Goal: Task Accomplishment & Management: Manage account settings

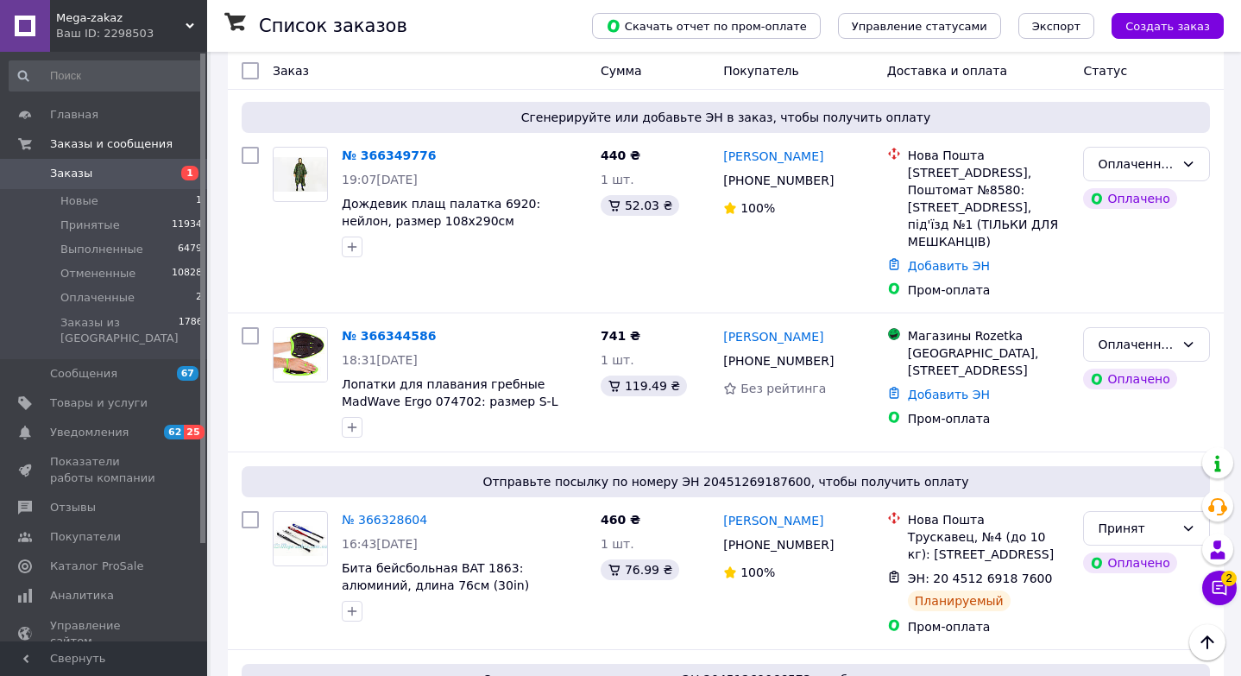
scroll to position [509, 0]
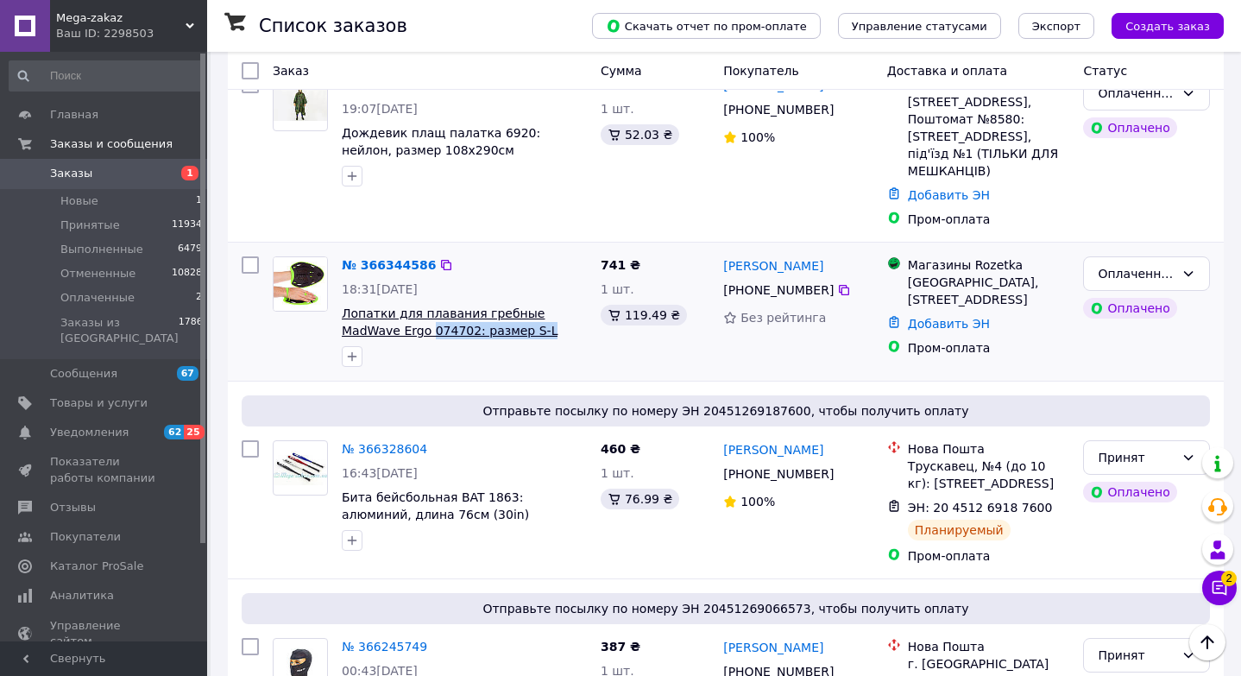
drag, startPoint x: 505, startPoint y: 319, endPoint x: 372, endPoint y: 317, distance: 132.9
click at [372, 317] on span "Лопатки для плавания гребные MadWave Ergo 074702: размер S-L" at bounding box center [464, 322] width 245 height 35
copy span "074702: размер S-L"
click at [123, 395] on span "Товары и услуги" at bounding box center [98, 403] width 97 height 16
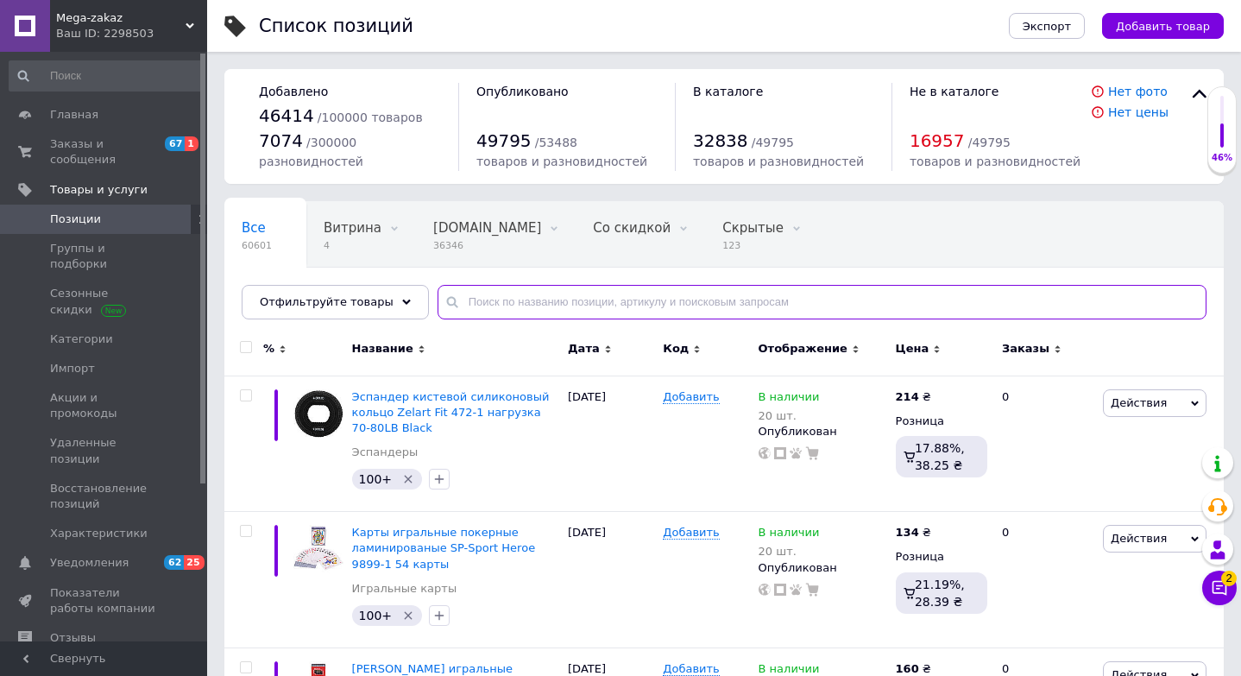
click at [661, 305] on input "text" at bounding box center [821, 302] width 769 height 35
paste input "074702"
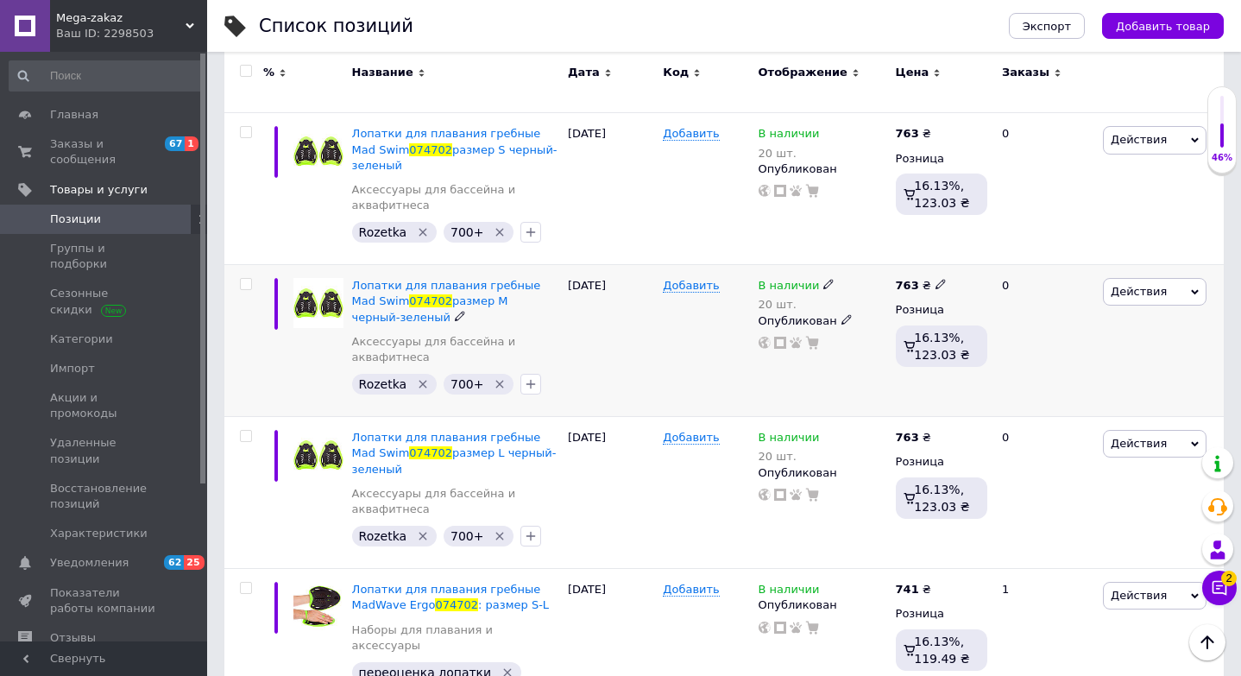
scroll to position [770, 0]
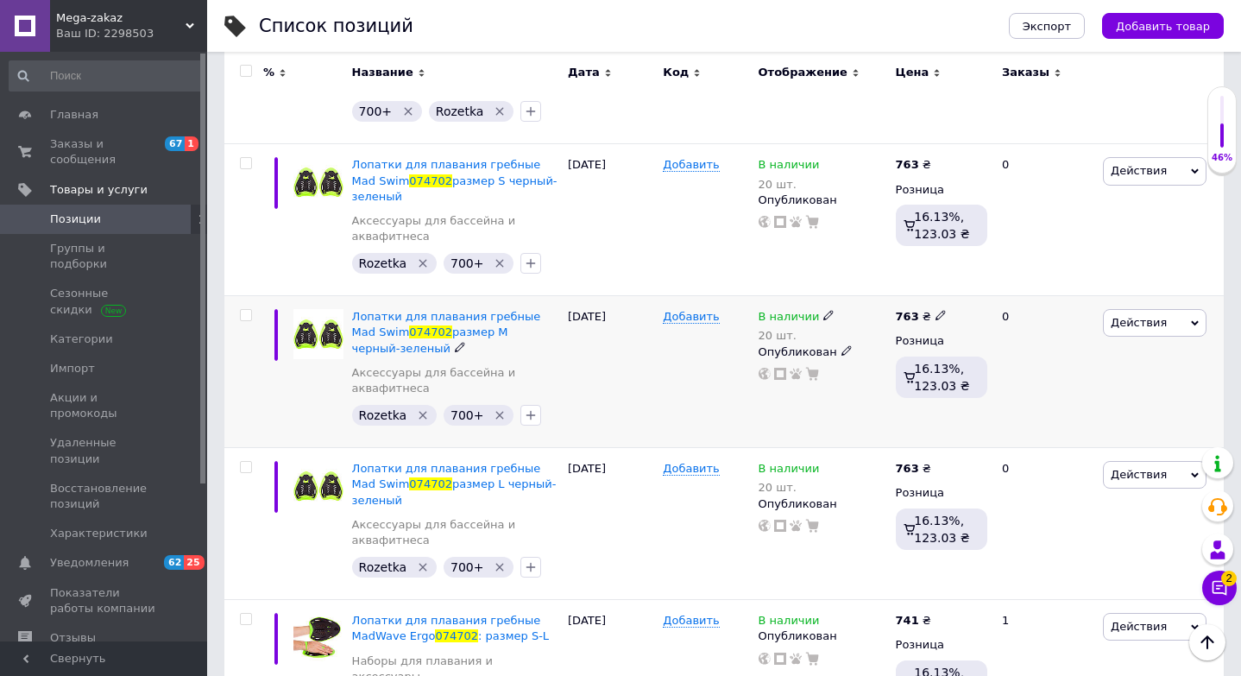
type input "074702"
click at [823, 310] on span at bounding box center [828, 315] width 10 height 12
click at [899, 341] on li "Нет в наличии" at bounding box center [928, 338] width 164 height 24
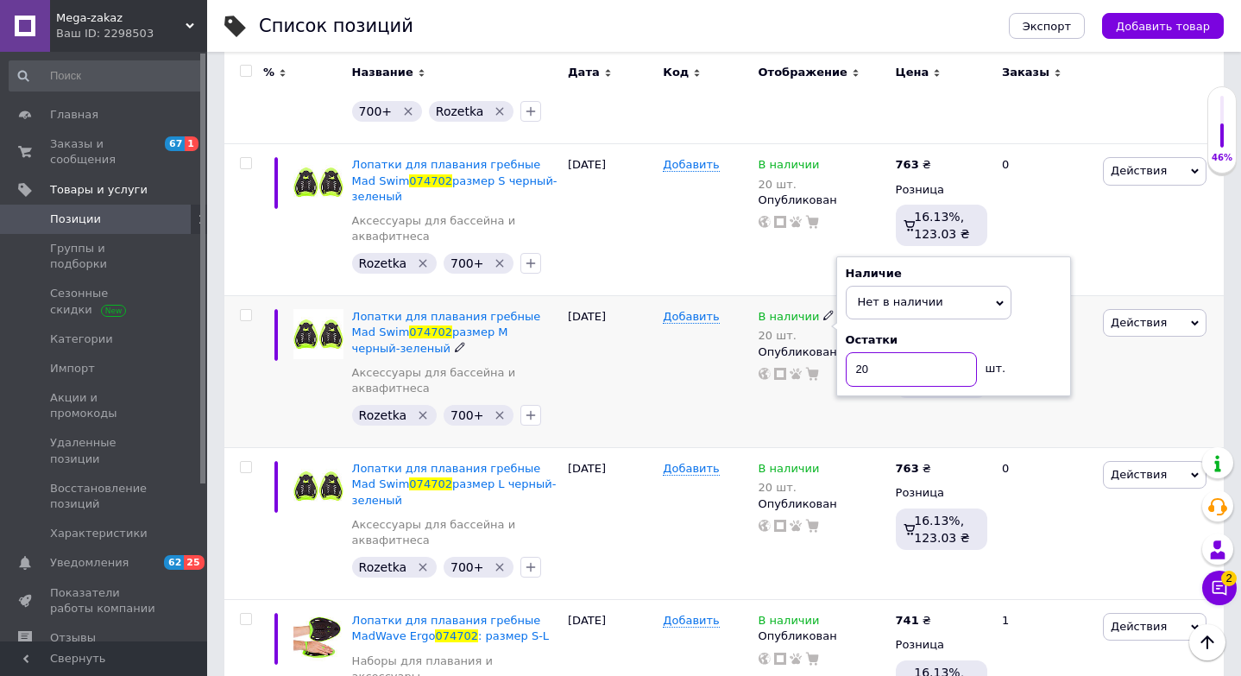
drag, startPoint x: 899, startPoint y: 370, endPoint x: 739, endPoint y: 360, distance: 160.0
click at [739, 360] on div "Лопатки для плавания гребные Mad Swim 074702 размер M черный-зеленый Аксессуары…" at bounding box center [723, 372] width 999 height 152
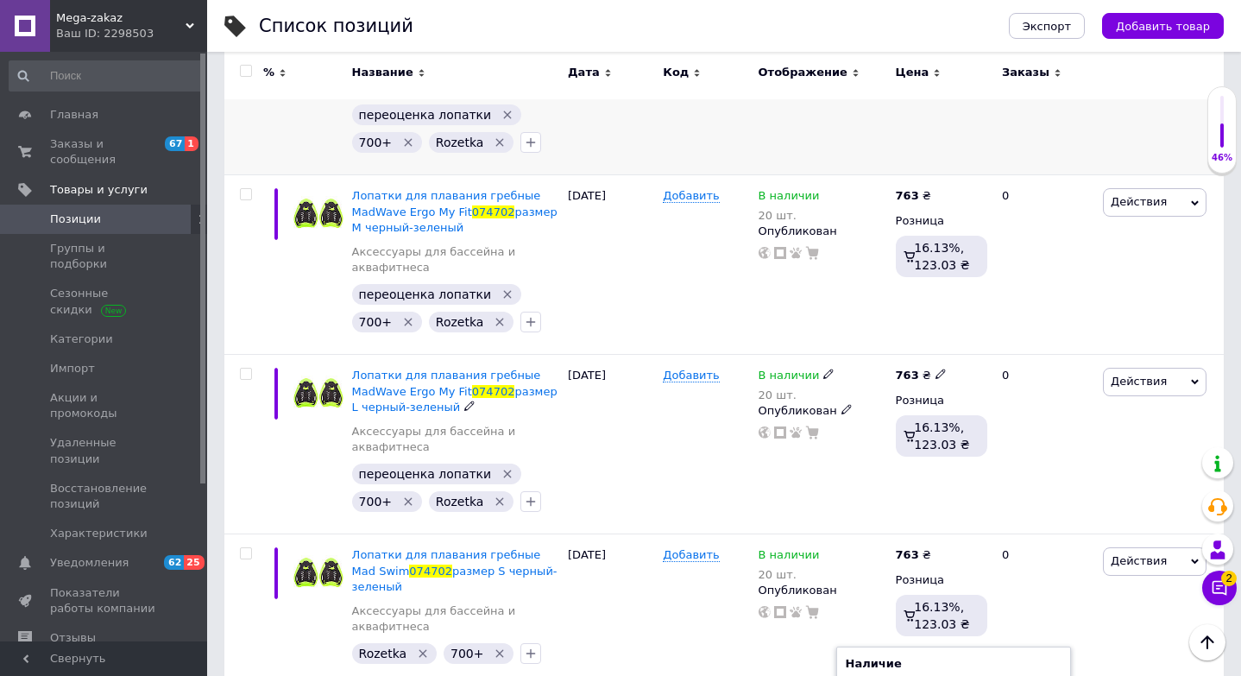
scroll to position [263, 0]
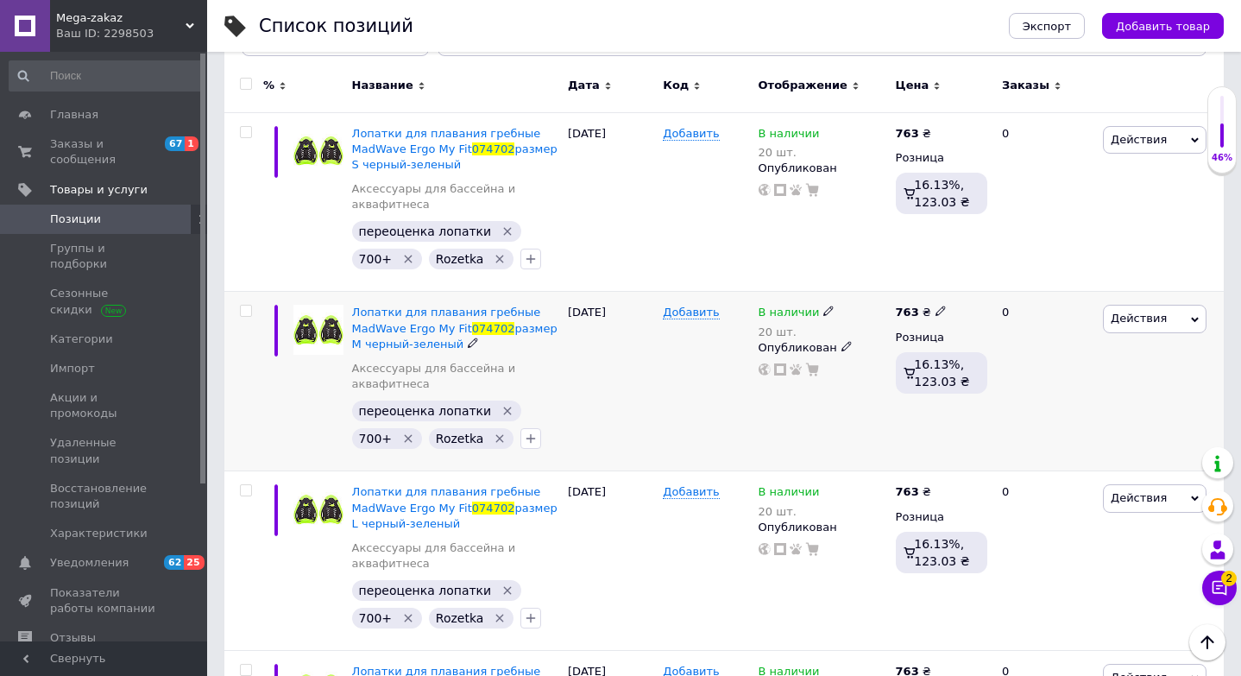
click at [826, 308] on use at bounding box center [827, 310] width 9 height 9
click at [868, 336] on li "Нет в наличии" at bounding box center [928, 334] width 164 height 24
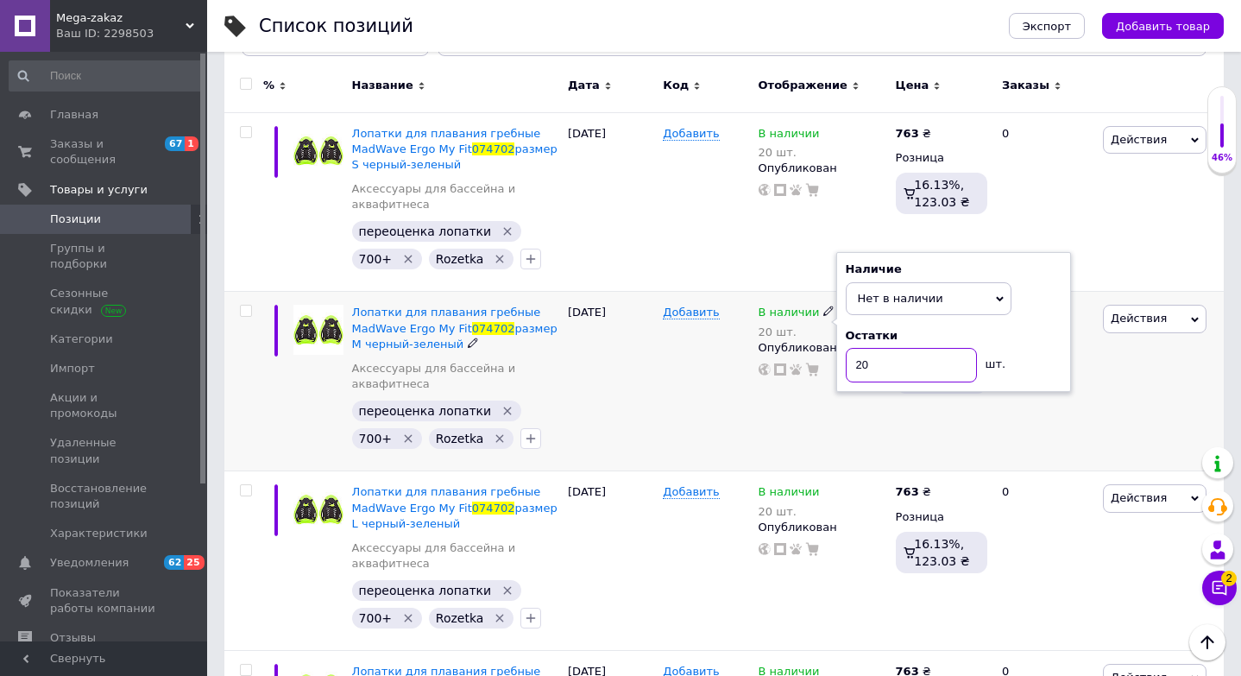
drag, startPoint x: 888, startPoint y: 375, endPoint x: 781, endPoint y: 370, distance: 107.1
click at [781, 370] on div "В наличии 20 шт. Наличие Нет в наличии В наличии Под заказ Готово к отправке Ос…" at bounding box center [822, 341] width 129 height 72
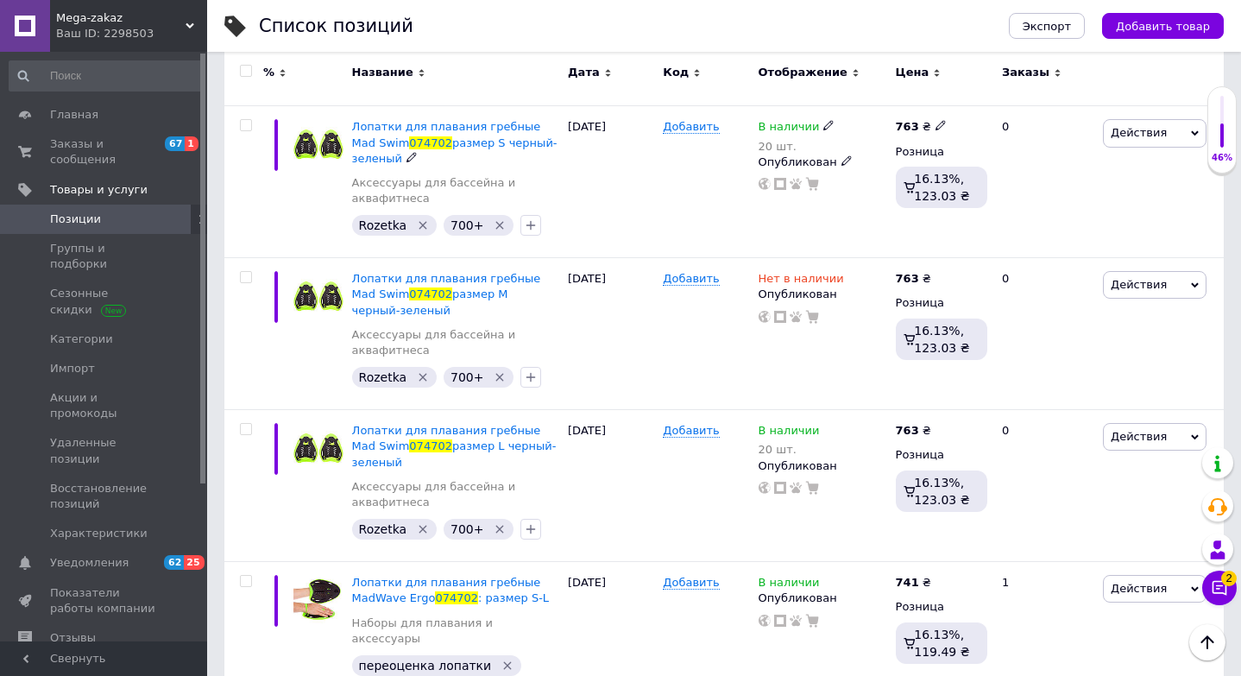
scroll to position [858, 0]
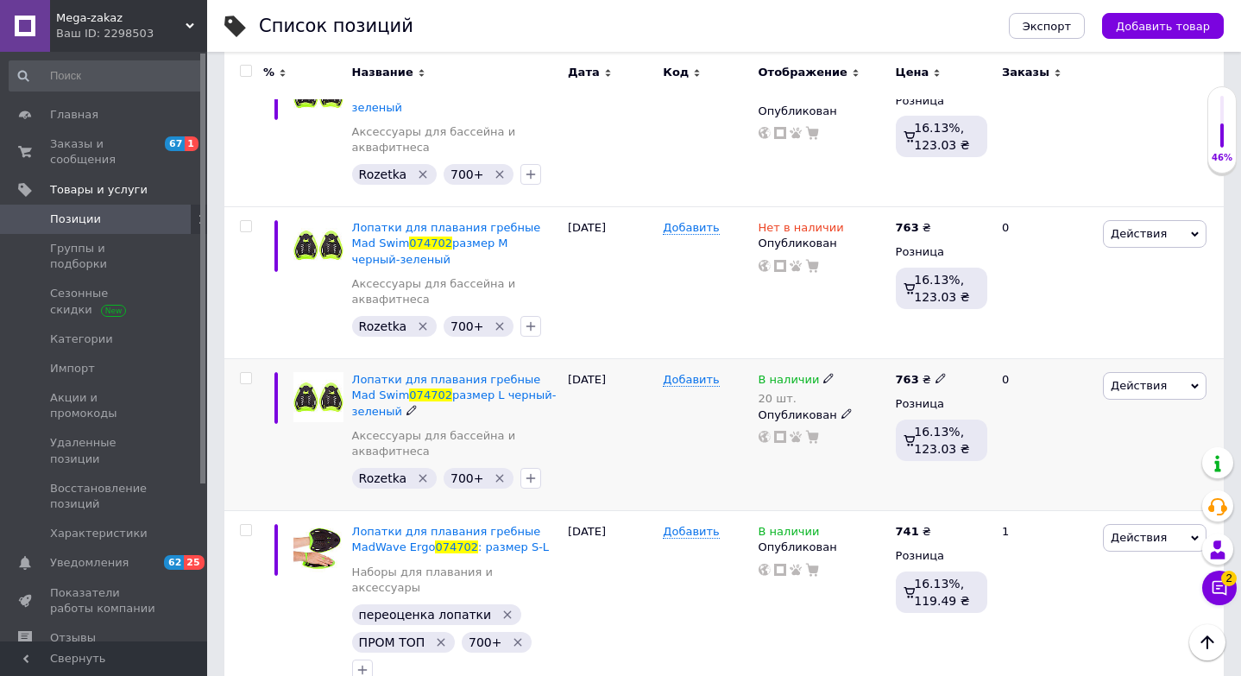
click at [246, 377] on input "checkbox" at bounding box center [245, 378] width 11 height 11
checkbox input "true"
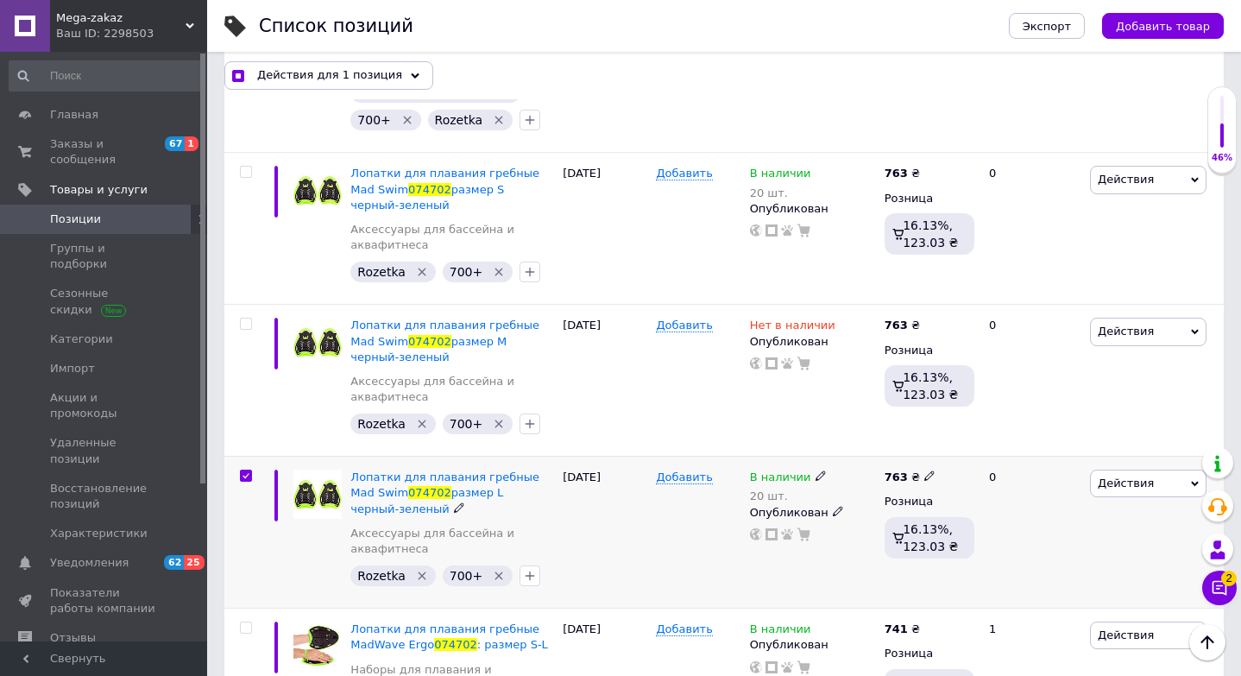
scroll to position [779, 0]
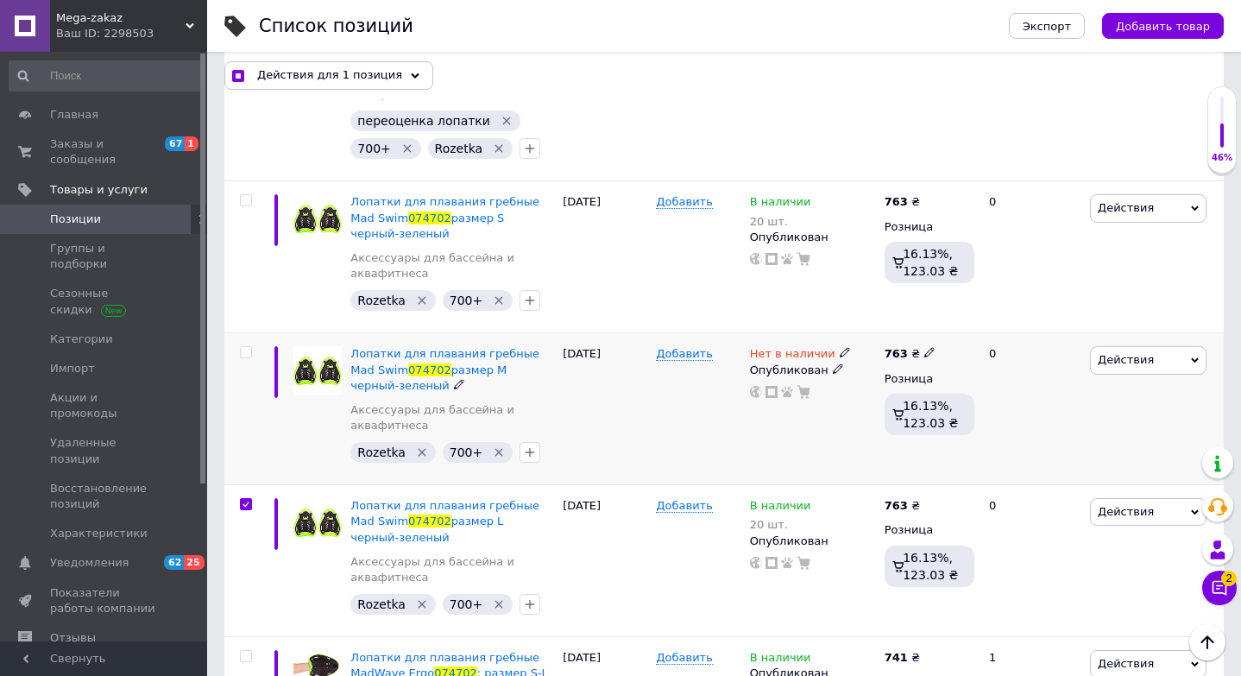
click at [248, 347] on input "checkbox" at bounding box center [245, 352] width 11 height 11
checkbox input "true"
click at [587, 237] on div "[DATE]" at bounding box center [604, 257] width 93 height 152
click at [142, 223] on span "Позиции" at bounding box center [105, 219] width 110 height 16
checkbox input "true"
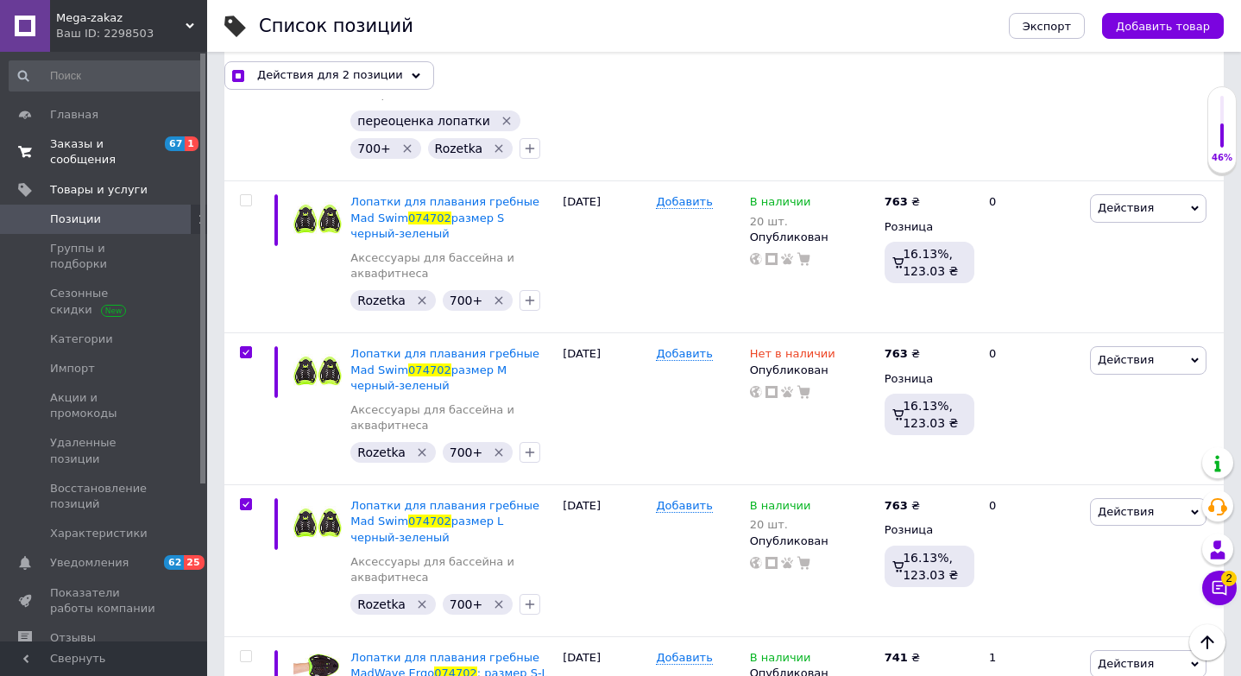
click at [103, 163] on span "Заказы и сообщения" at bounding box center [105, 151] width 110 height 31
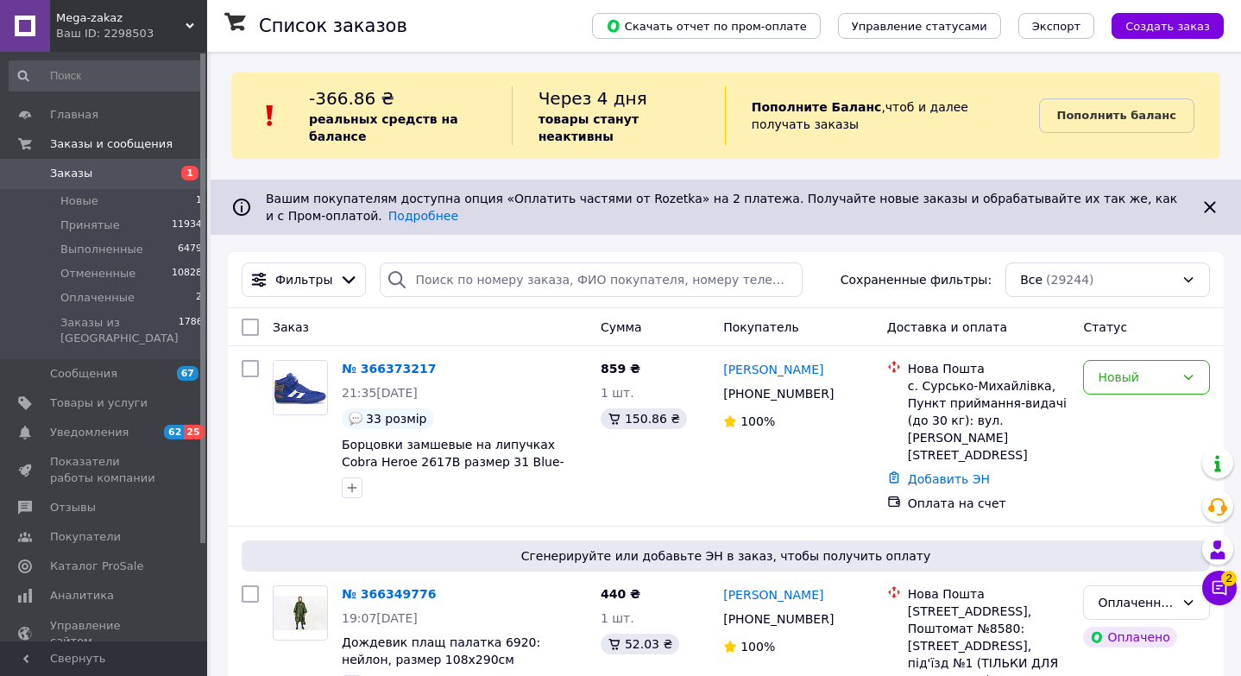
scroll to position [221, 0]
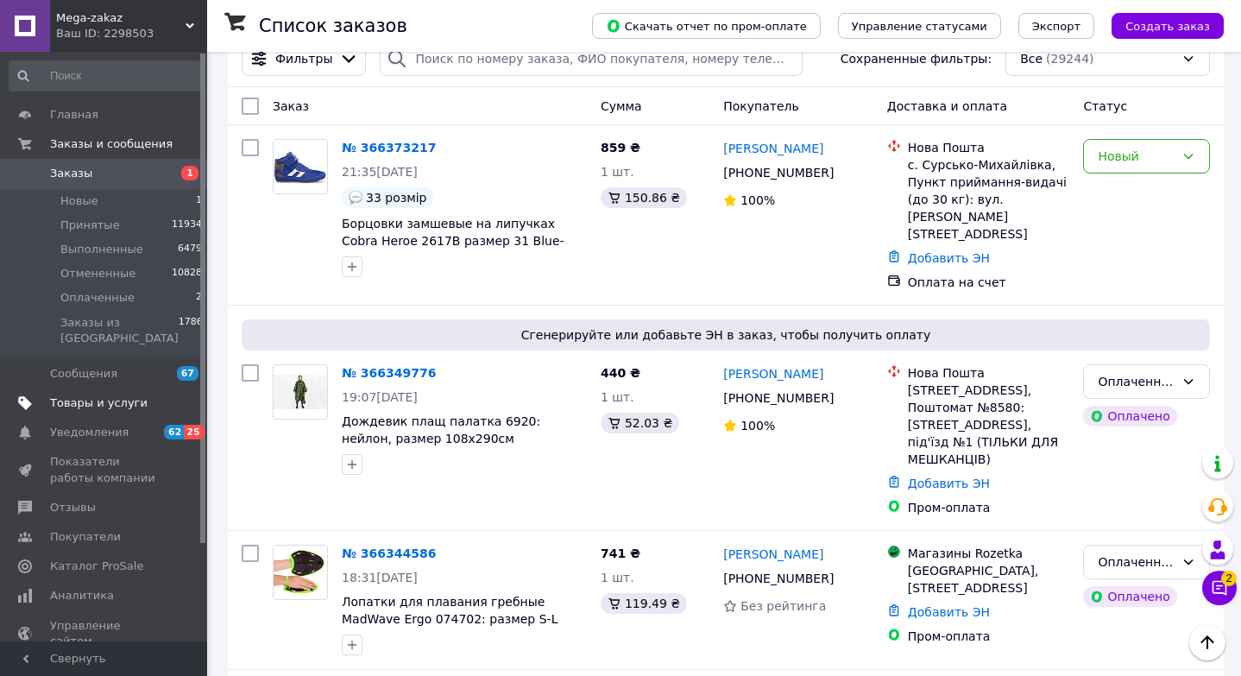
click at [117, 395] on span "Товары и услуги" at bounding box center [98, 403] width 97 height 16
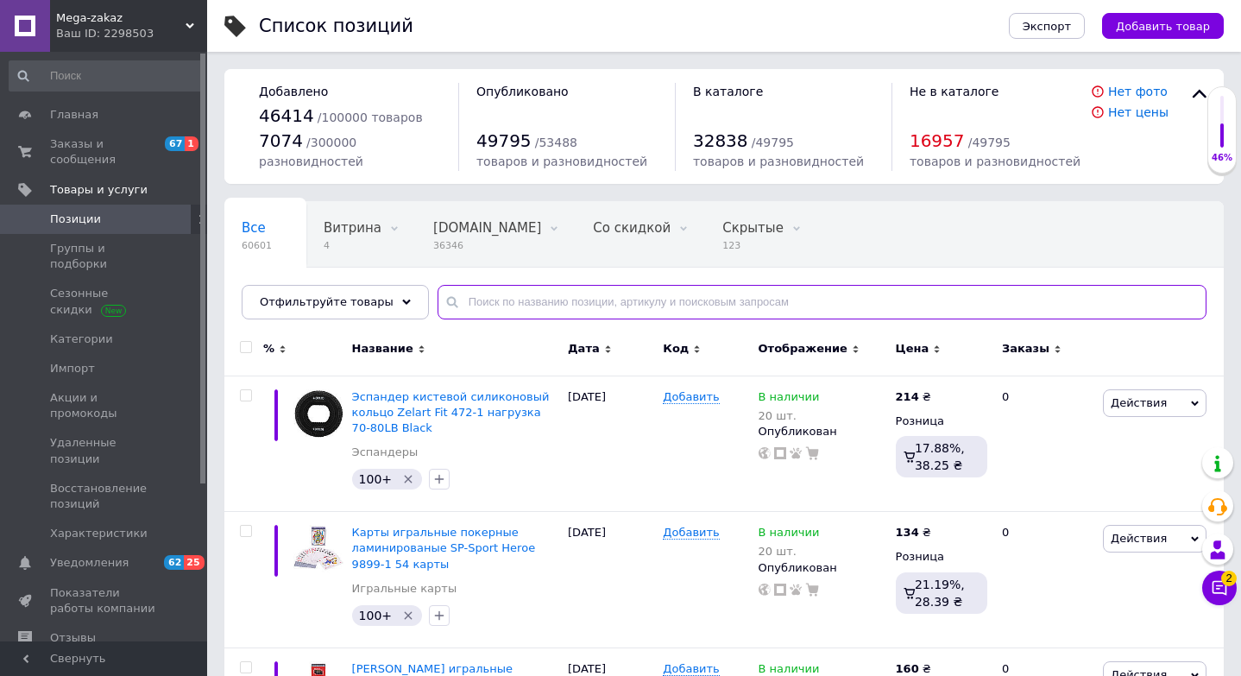
click at [624, 307] on input "text" at bounding box center [821, 302] width 769 height 35
paste input "тайтсы 503"
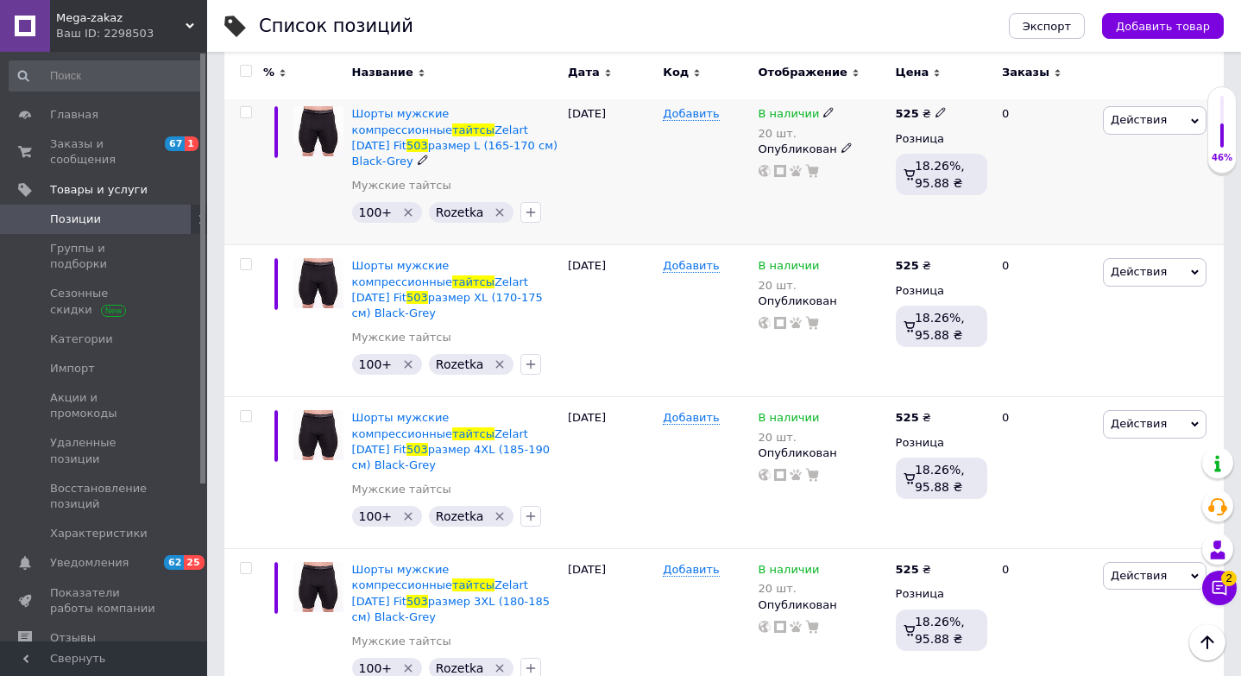
scroll to position [437, 0]
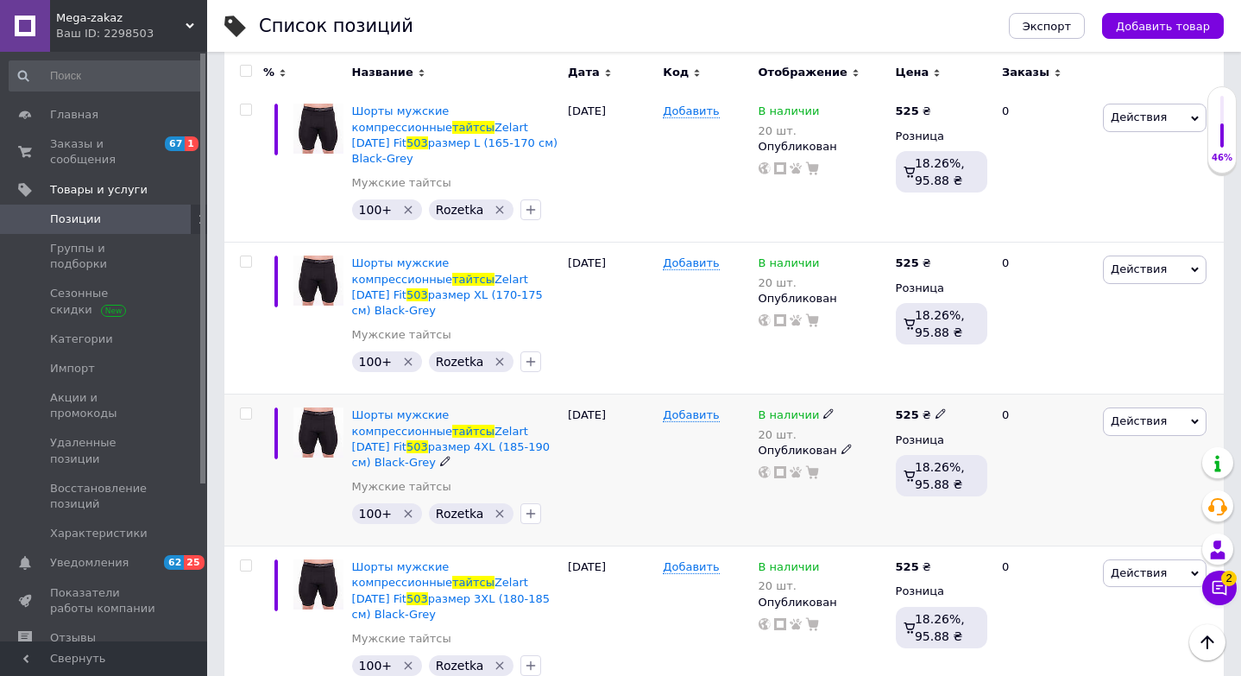
type input "тайтсы 503"
click at [825, 408] on icon at bounding box center [828, 413] width 10 height 10
click at [859, 424] on li "Нет в наличии" at bounding box center [928, 436] width 164 height 24
drag, startPoint x: 883, startPoint y: 424, endPoint x: 789, endPoint y: 378, distance: 104.6
click at [789, 407] on span "В наличии 20 шт. Наличие Нет в наличии В наличии Под заказ Готово к отправке Ос…" at bounding box center [796, 423] width 77 height 33
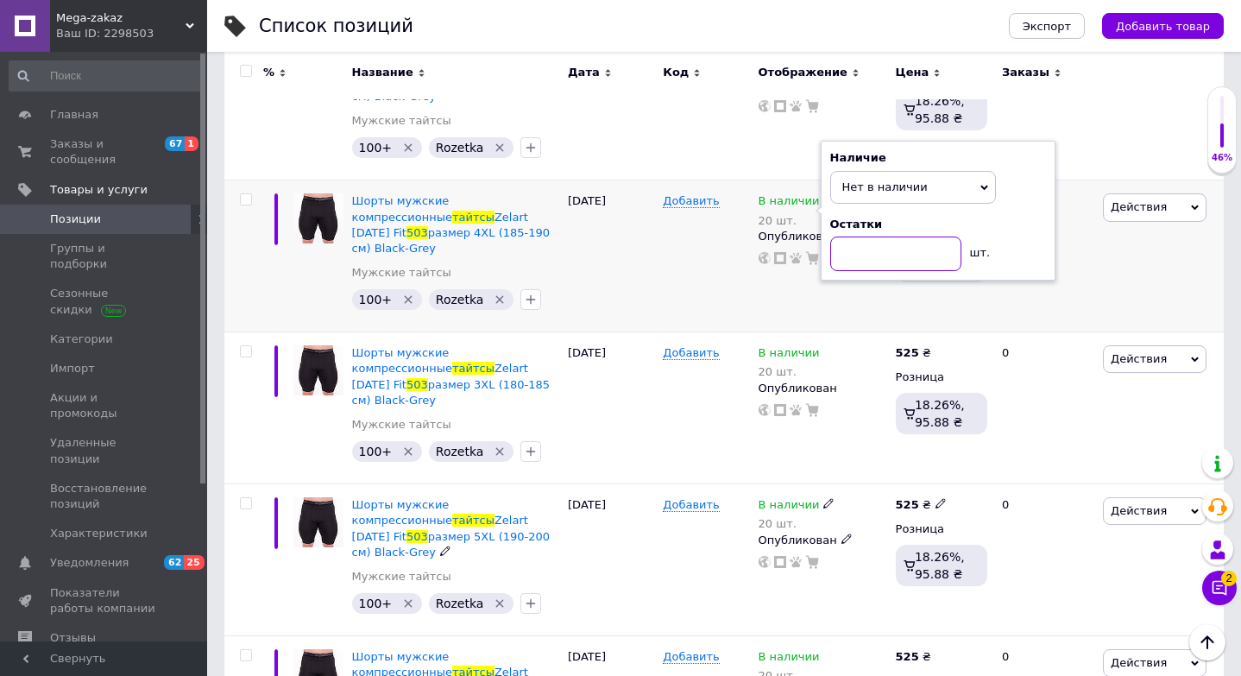
scroll to position [670, 0]
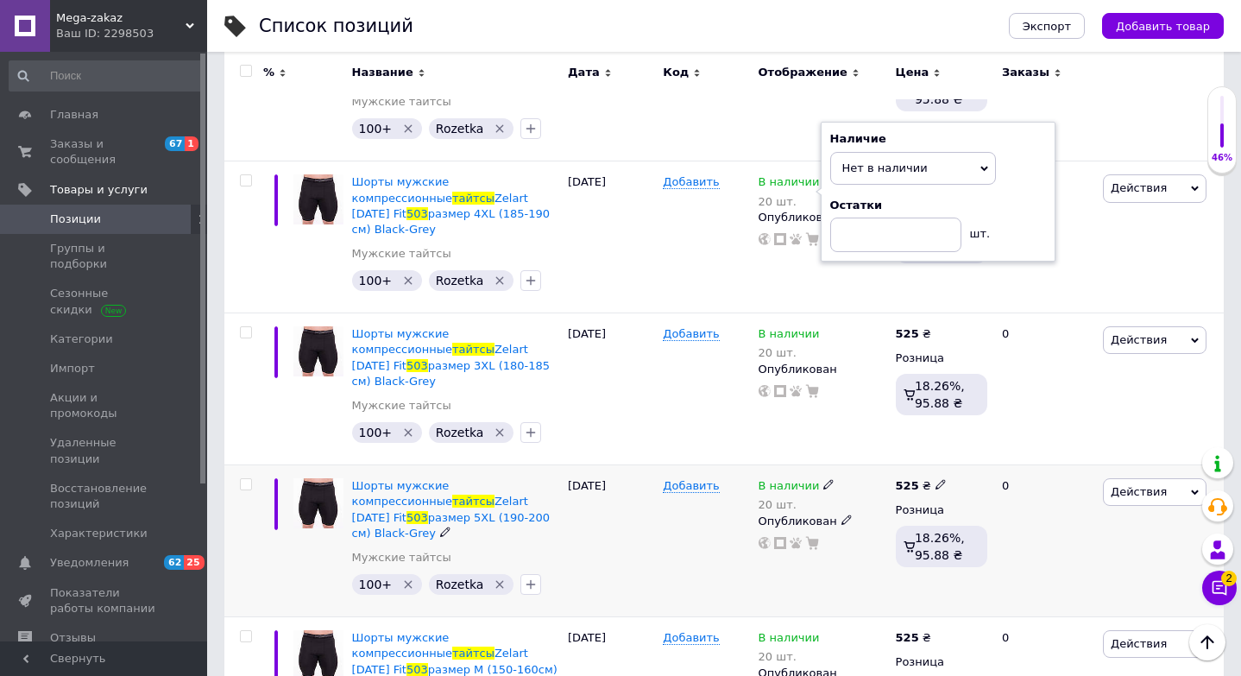
click at [824, 479] on icon at bounding box center [828, 484] width 10 height 10
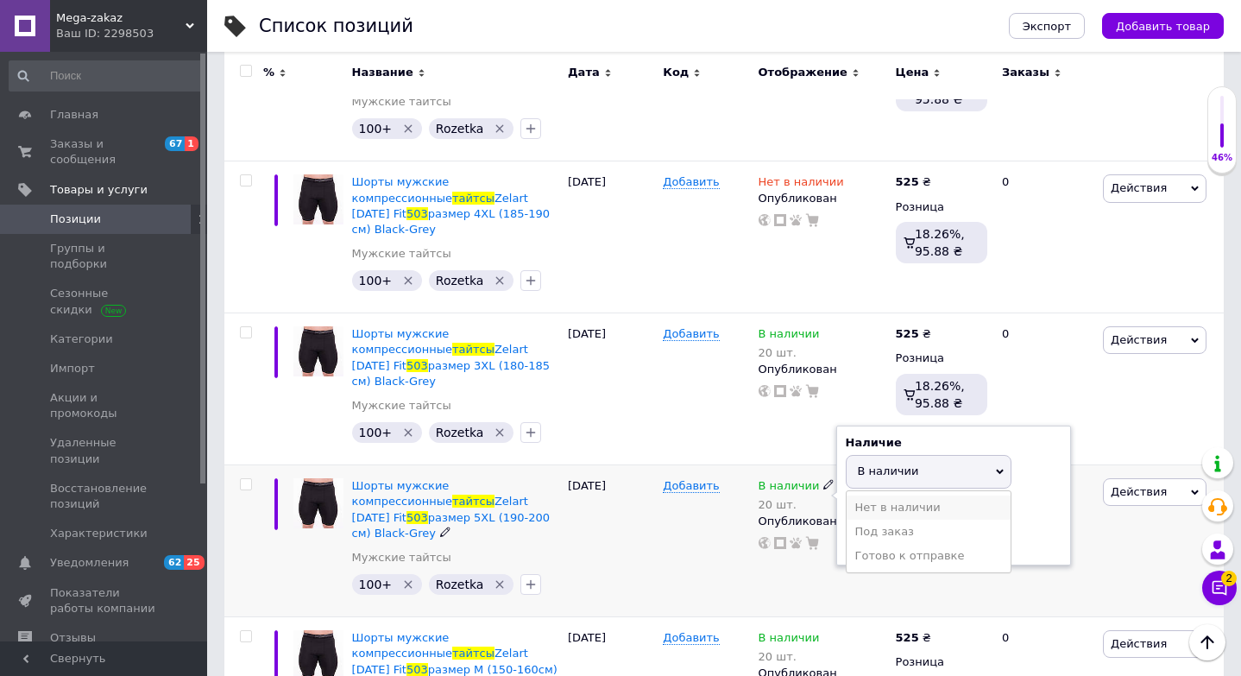
click at [876, 495] on li "Нет в наличии" at bounding box center [928, 507] width 164 height 24
drag, startPoint x: 879, startPoint y: 464, endPoint x: 797, endPoint y: 439, distance: 85.7
click at [797, 478] on div "В наличии 20 шт. Наличие Нет в наличии В наличии Под заказ Готово к отправке Ос…" at bounding box center [822, 514] width 129 height 72
